Goal: Task Accomplishment & Management: Use online tool/utility

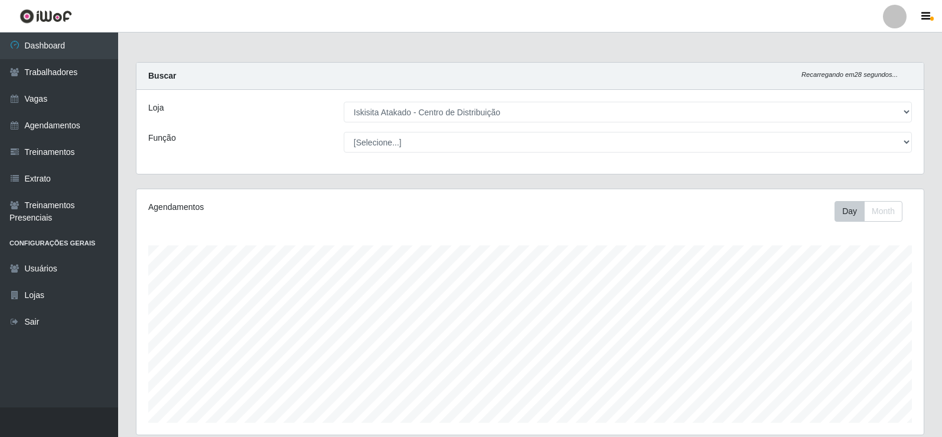
select select "425"
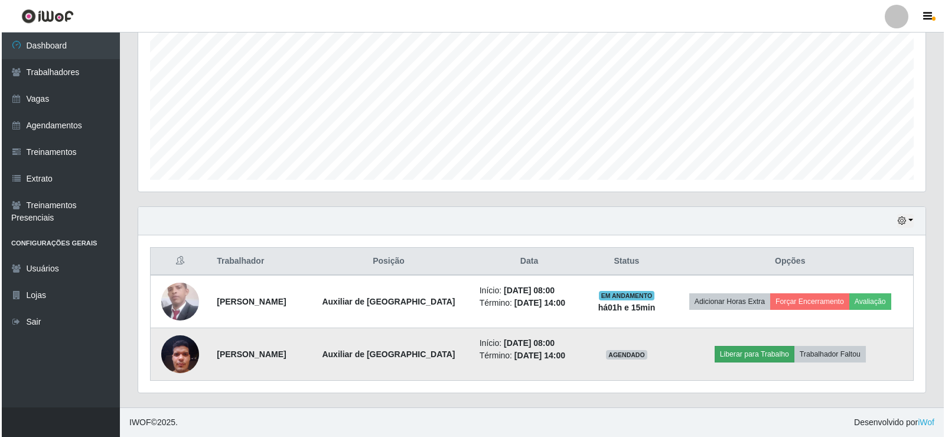
scroll to position [245, 787]
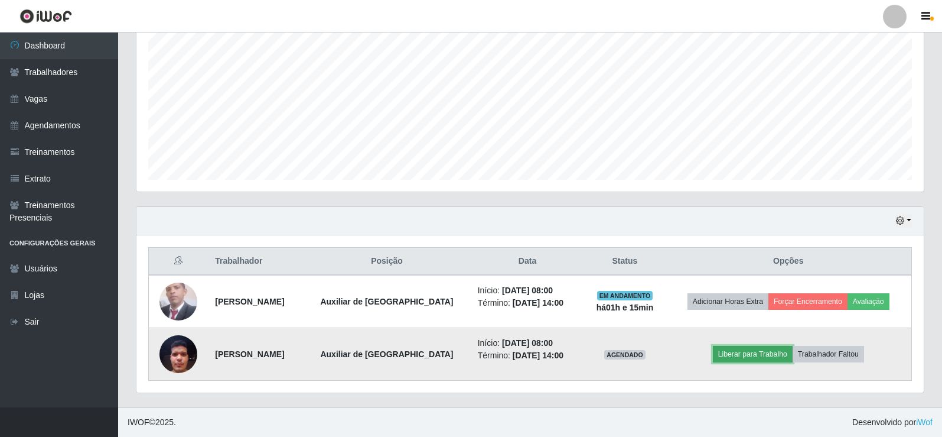
click at [757, 350] on button "Liberar para Trabalho" at bounding box center [753, 354] width 80 height 17
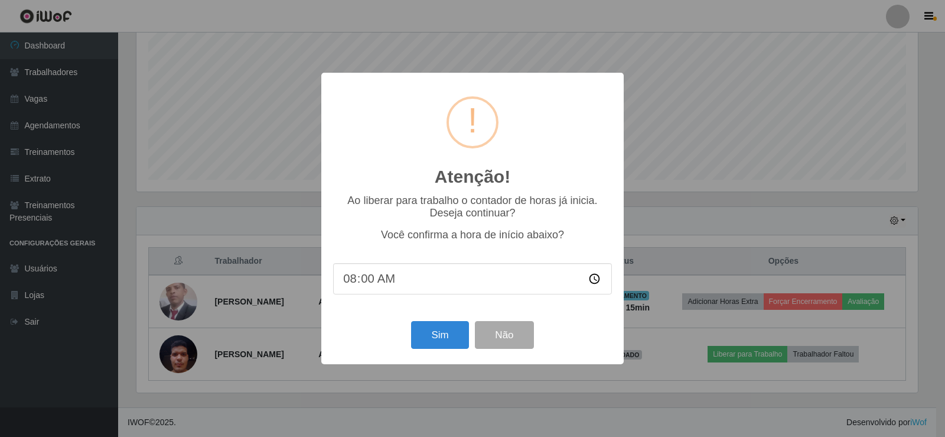
click at [358, 285] on input "08:00" at bounding box center [472, 278] width 279 height 31
click at [371, 284] on input "08:00" at bounding box center [472, 278] width 279 height 31
type input "08:16"
click at [443, 332] on button "Sim" at bounding box center [439, 335] width 57 height 28
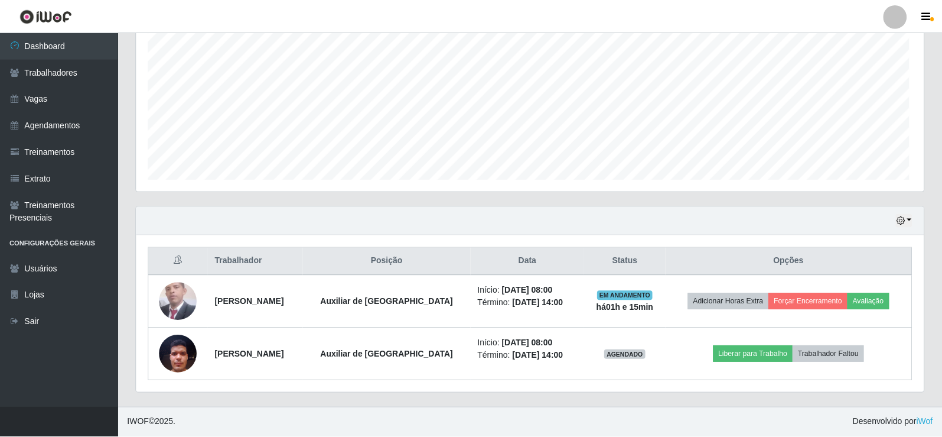
scroll to position [245, 787]
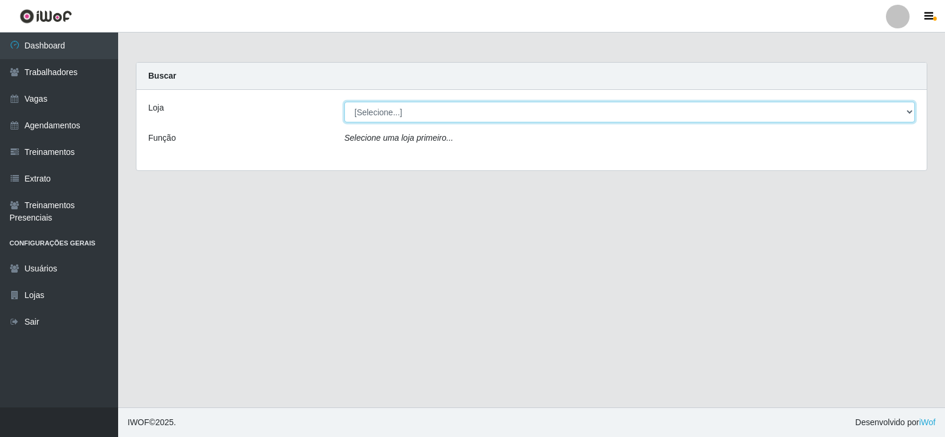
click at [417, 111] on select "[Selecione...] Iskisita Atakado - Centro de Distribuição" at bounding box center [629, 112] width 571 height 21
select select "425"
click at [344, 102] on select "[Selecione...] Iskisita Atakado - Centro de Distribuição" at bounding box center [629, 112] width 571 height 21
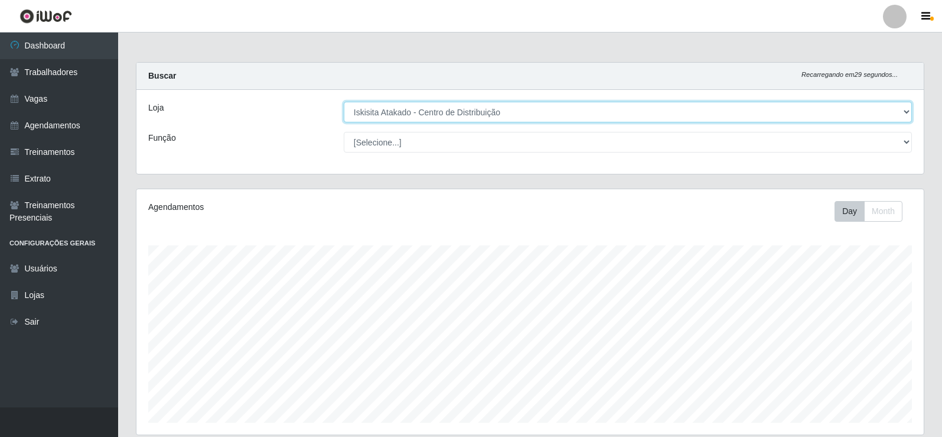
scroll to position [245, 787]
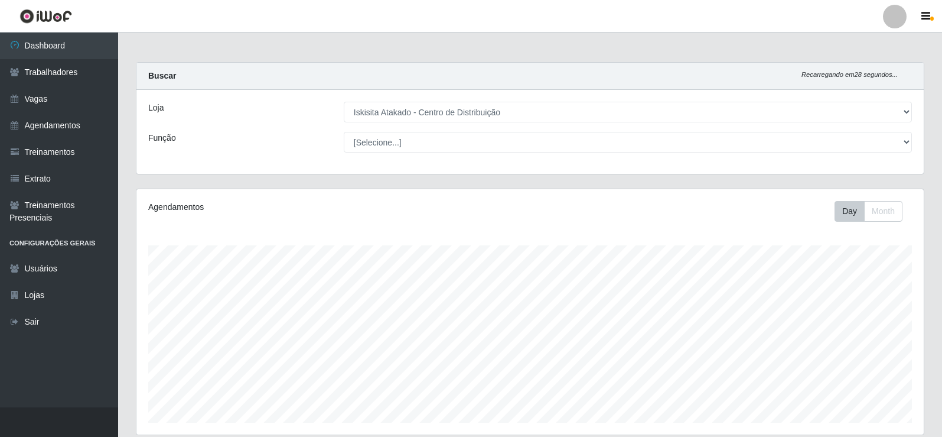
click at [377, 57] on main "Carregando... Buscar Recarregando em 28 segundos... Loja [Selecione...] Iskisit…" at bounding box center [530, 340] width 824 height 617
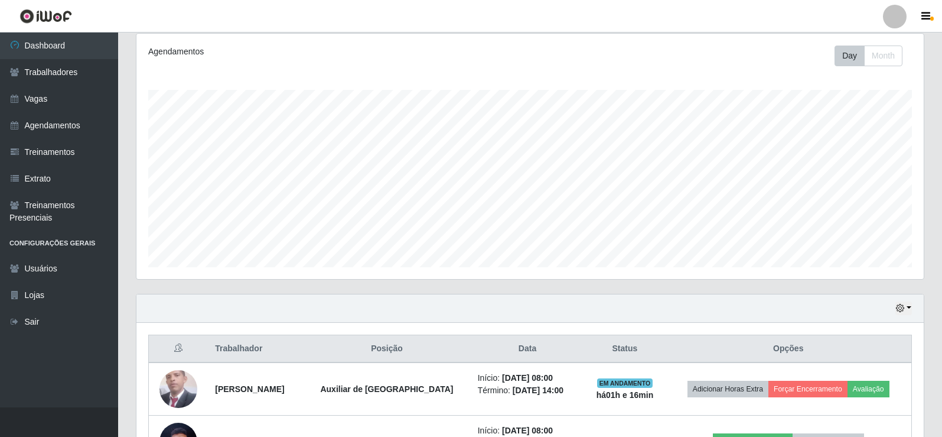
scroll to position [243, 0]
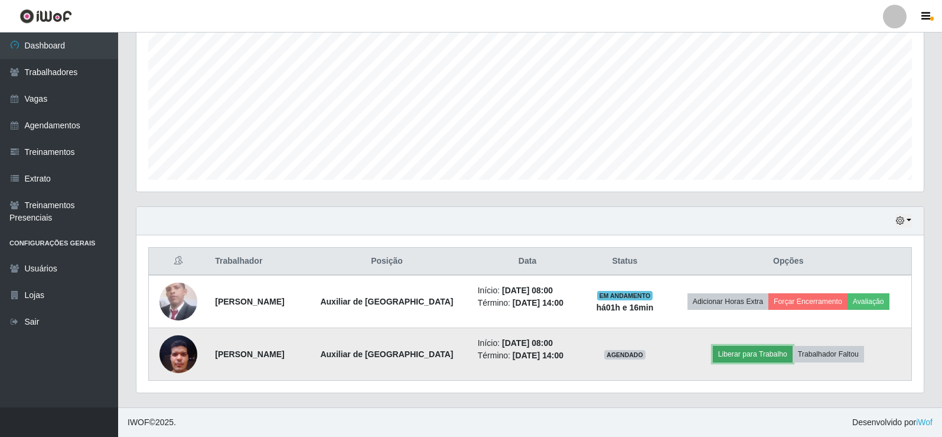
click at [733, 353] on button "Liberar para Trabalho" at bounding box center [753, 354] width 80 height 17
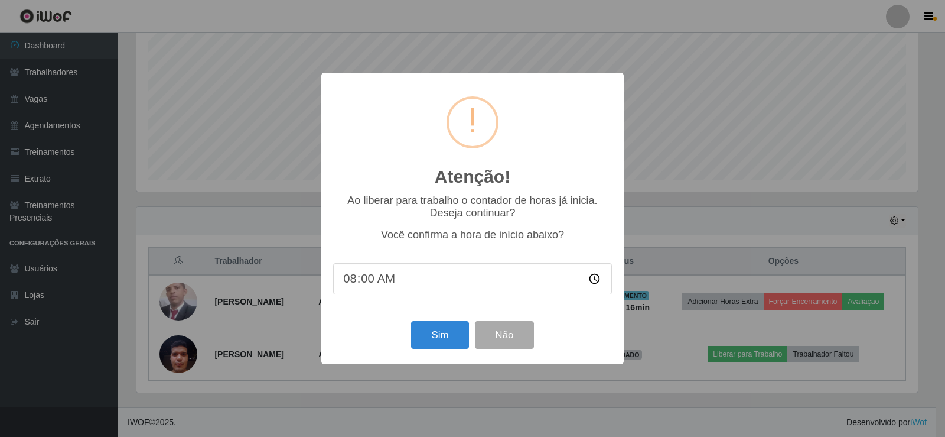
click at [370, 279] on input "08:00" at bounding box center [472, 278] width 279 height 31
type input "08:16"
click at [400, 279] on input "08:16" at bounding box center [472, 278] width 279 height 31
click at [368, 282] on input "08:16" at bounding box center [472, 278] width 279 height 31
click at [445, 340] on button "Sim" at bounding box center [439, 335] width 57 height 28
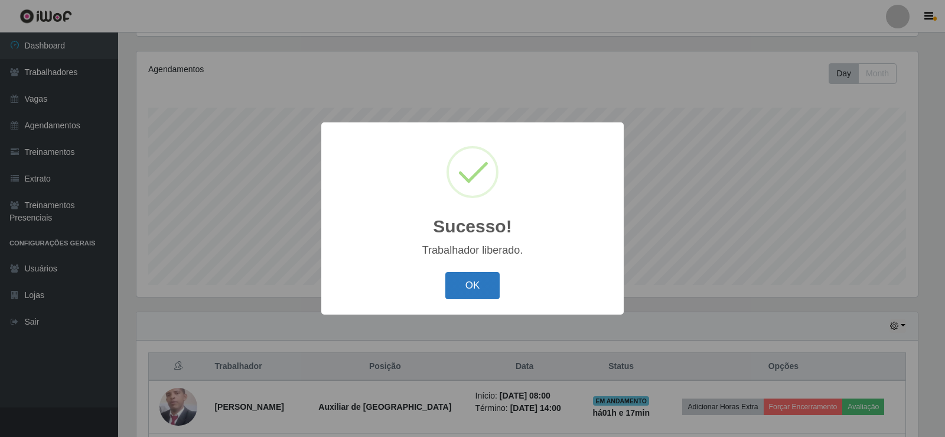
click at [471, 285] on button "OK" at bounding box center [472, 286] width 55 height 28
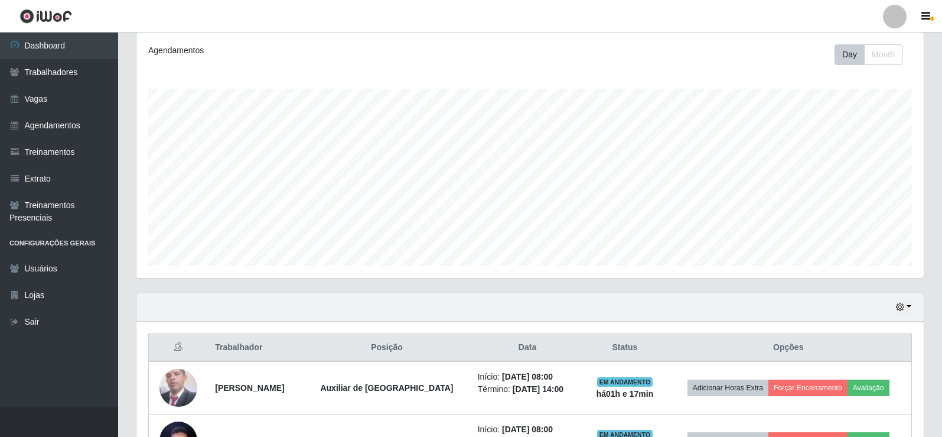
scroll to position [243, 0]
